Goal: Transaction & Acquisition: Purchase product/service

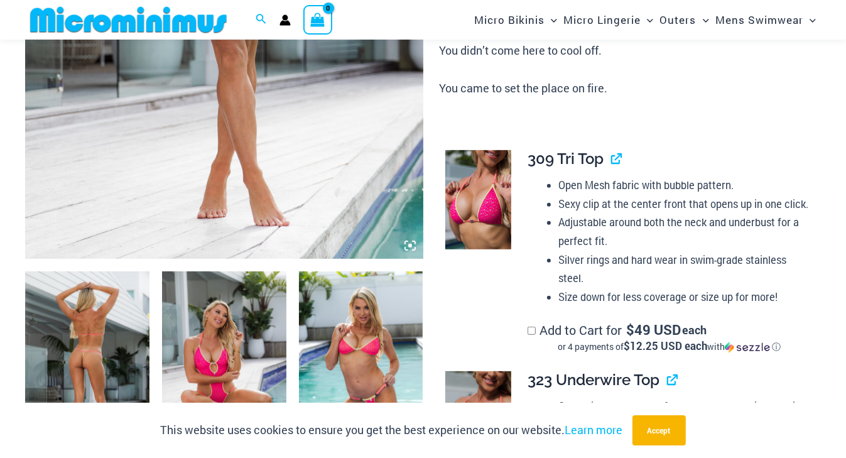
scroll to position [457, 0]
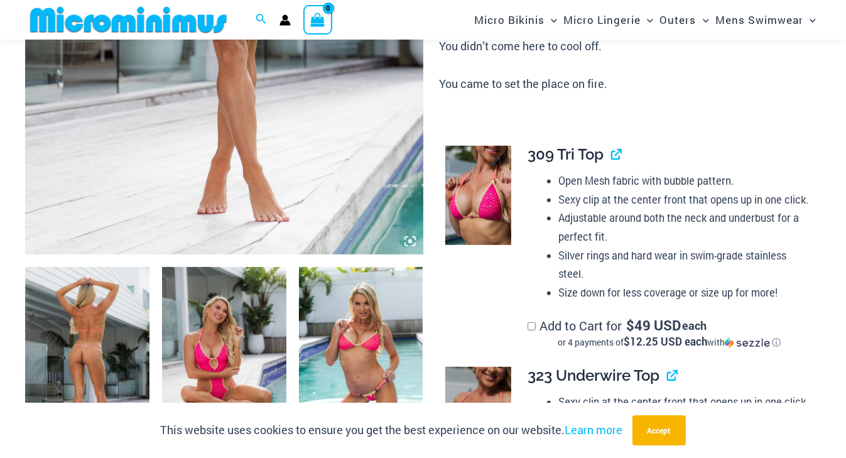
click at [470, 185] on img at bounding box center [478, 195] width 66 height 99
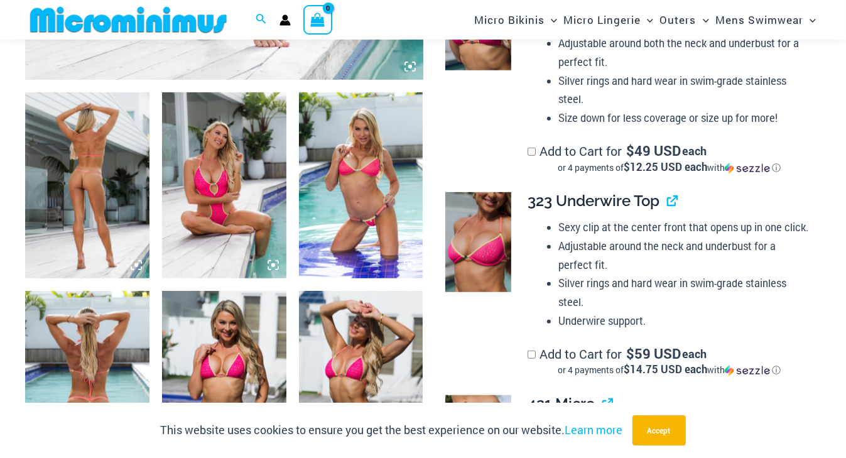
scroll to position [645, 0]
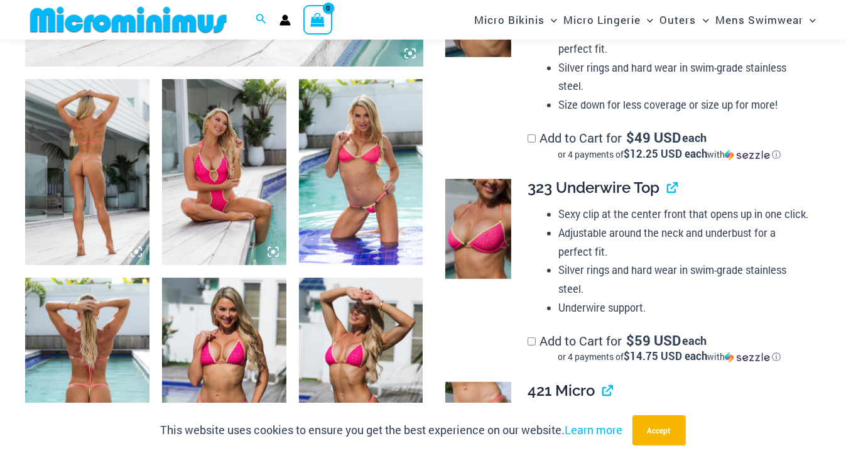
click at [470, 217] on img at bounding box center [478, 228] width 66 height 99
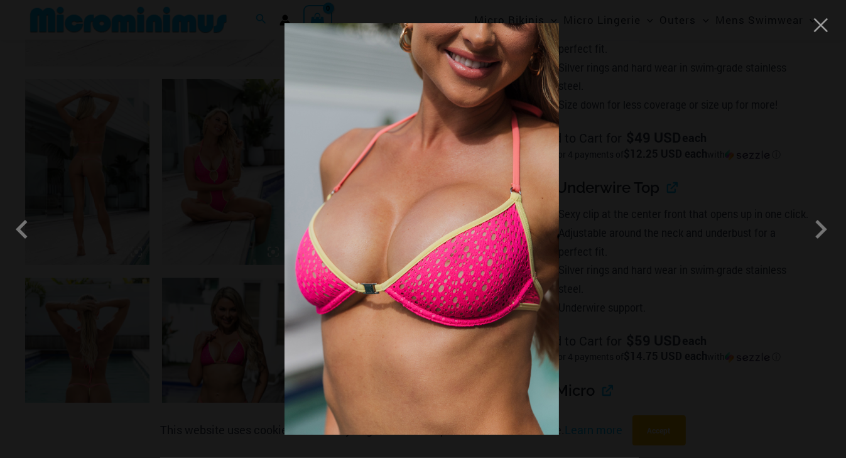
click at [819, 43] on div at bounding box center [423, 229] width 846 height 458
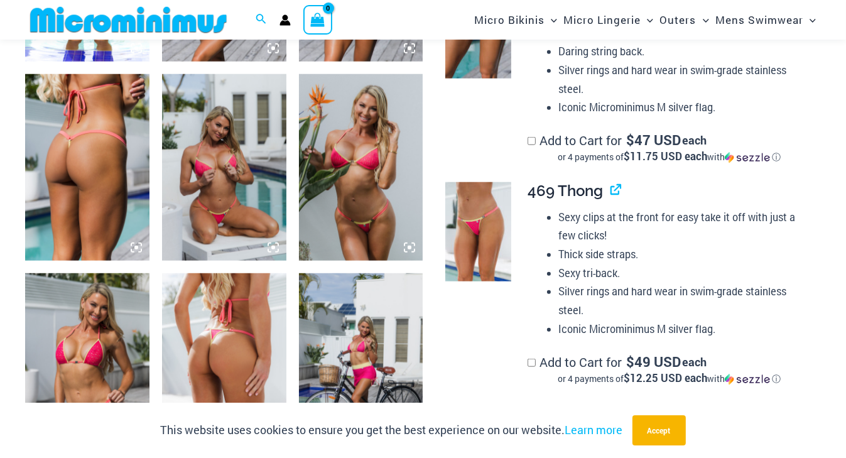
scroll to position [1097, 0]
